Goal: Task Accomplishment & Management: Use online tool/utility

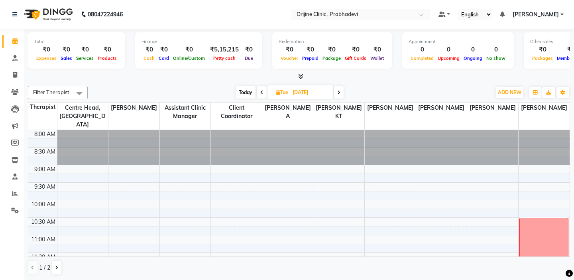
scroll to position [246, 0]
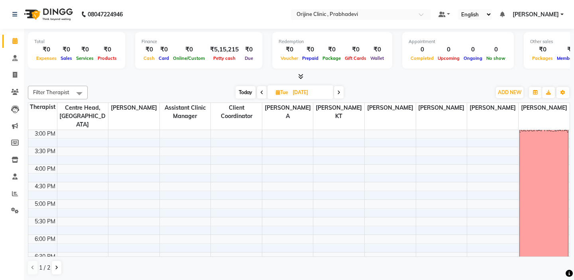
click at [308, 8] on nav "08047224946 Select Location × Orijine Clinic , Prabhadevi Default Panel My Pane…" at bounding box center [287, 14] width 574 height 29
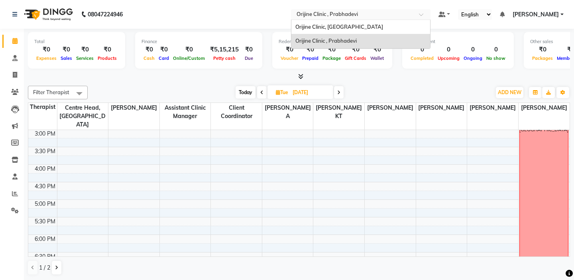
click at [308, 13] on input "text" at bounding box center [353, 15] width 116 height 8
click at [306, 26] on span "Orijine Clinic, [GEOGRAPHIC_DATA]" at bounding box center [340, 27] width 88 height 6
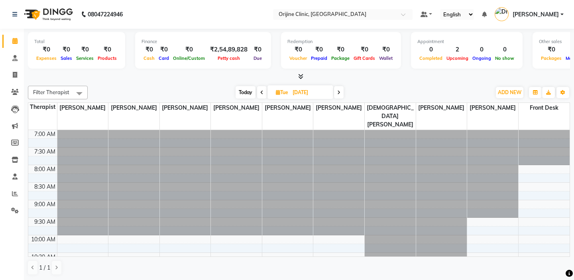
click at [45, 138] on td at bounding box center [42, 142] width 29 height 9
click at [242, 90] on span "Today" at bounding box center [246, 92] width 20 height 12
type input "03-10-2025"
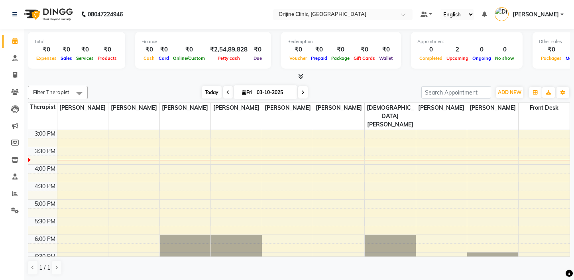
click at [213, 95] on span "Today" at bounding box center [212, 92] width 20 height 12
click at [288, 14] on input "text" at bounding box center [335, 15] width 116 height 8
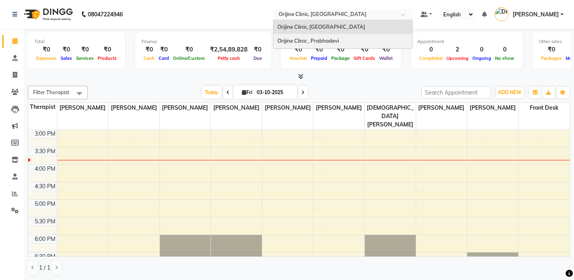
click at [300, 41] on span "Orijine Clinic , Prabhadevi" at bounding box center [308, 40] width 61 height 6
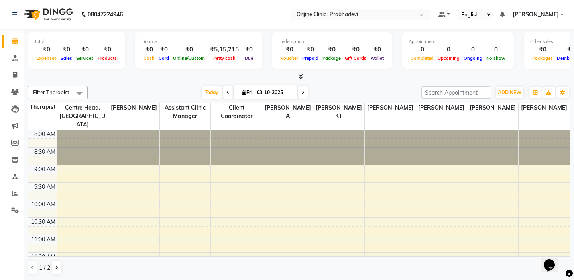
click at [49, 138] on td at bounding box center [42, 142] width 29 height 9
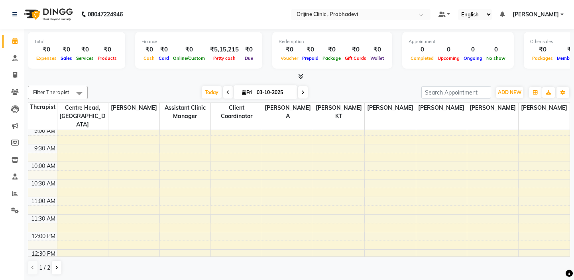
scroll to position [48, 0]
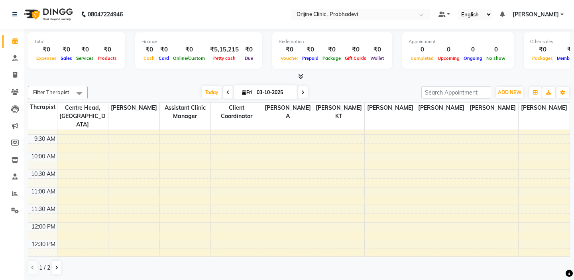
click at [305, 93] on span at bounding box center [303, 92] width 10 height 12
type input "04-10-2025"
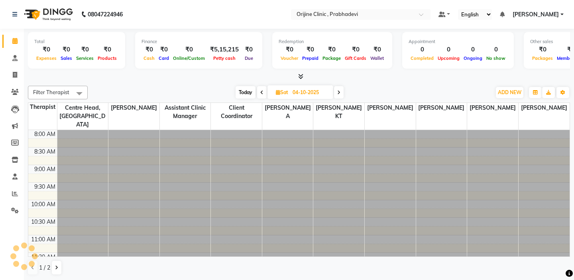
scroll to position [246, 0]
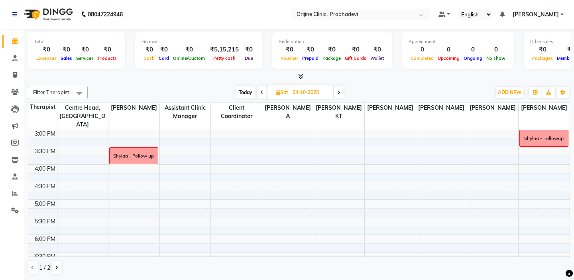
click at [48, 156] on td at bounding box center [42, 160] width 29 height 9
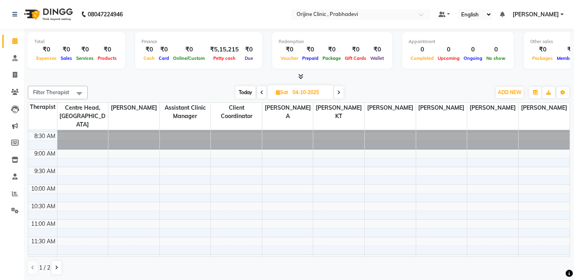
scroll to position [0, 0]
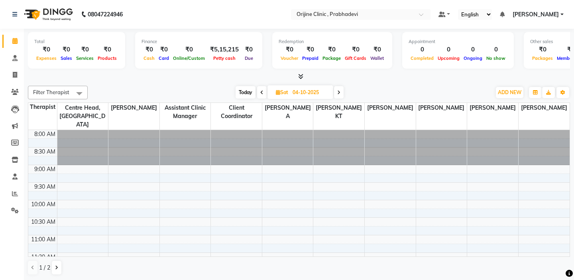
click at [278, 95] on span "Sat 04-10-2025" at bounding box center [301, 92] width 66 height 14
click at [276, 90] on icon at bounding box center [278, 92] width 4 height 5
select select "10"
select select "2025"
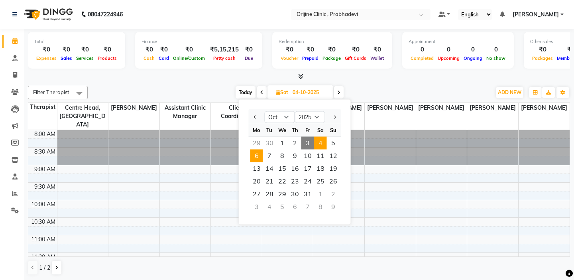
click at [255, 154] on span "6" at bounding box center [256, 156] width 13 height 13
type input "06-10-2025"
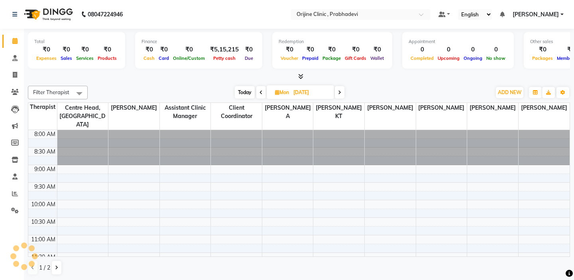
scroll to position [246, 0]
click at [49, 138] on td at bounding box center [42, 142] width 29 height 9
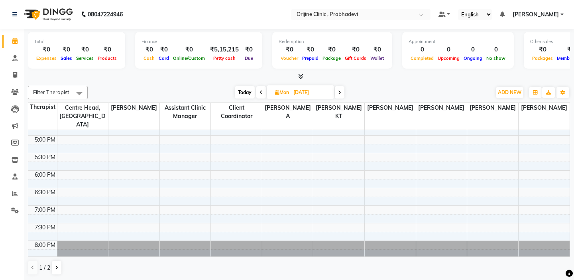
scroll to position [319, 0]
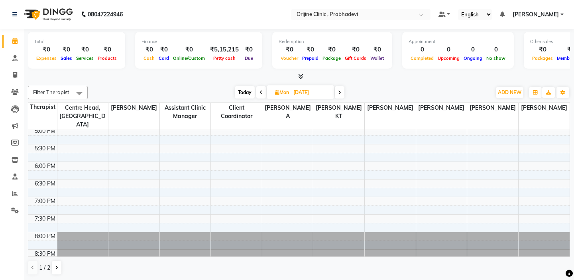
click at [242, 90] on span "Today" at bounding box center [245, 92] width 20 height 12
type input "03-10-2025"
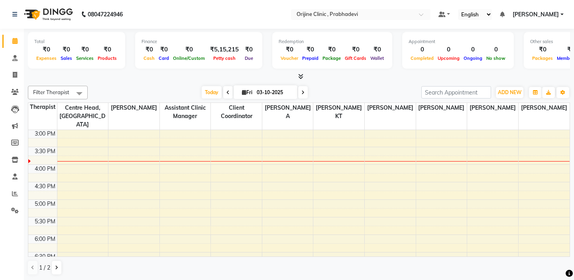
click at [243, 93] on icon at bounding box center [244, 92] width 4 height 5
select select "10"
select select "2025"
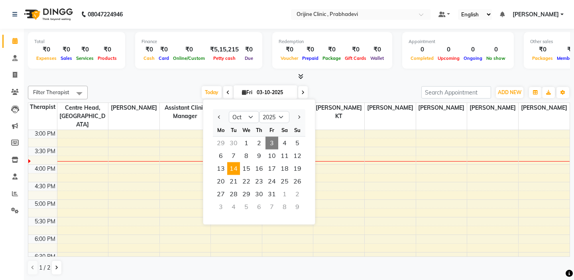
click at [238, 165] on span "14" at bounding box center [233, 168] width 13 height 13
type input "[DATE]"
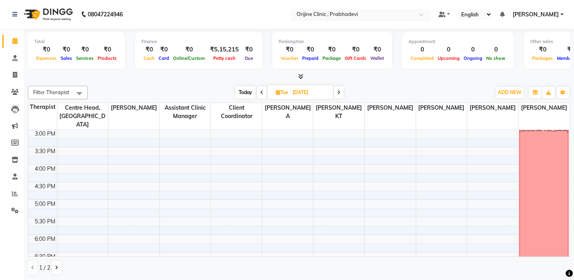
click at [338, 14] on input "text" at bounding box center [353, 15] width 116 height 8
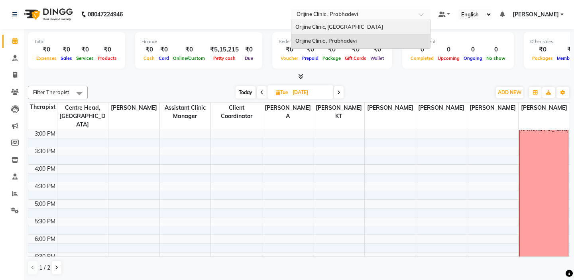
click at [338, 24] on span "Orijine Clinic, [GEOGRAPHIC_DATA]" at bounding box center [340, 27] width 88 height 6
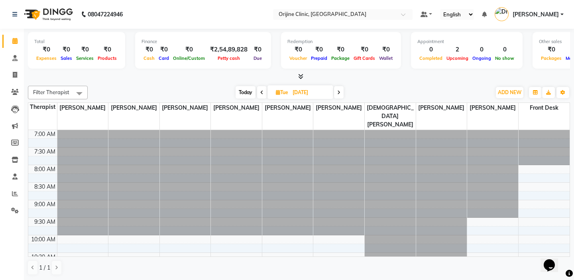
click at [47, 138] on td at bounding box center [42, 142] width 29 height 9
